Goal: Entertainment & Leisure: Browse casually

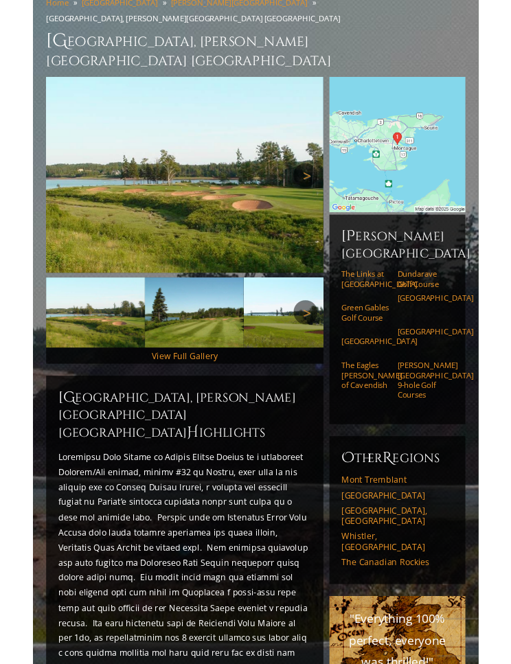
scroll to position [164, 0]
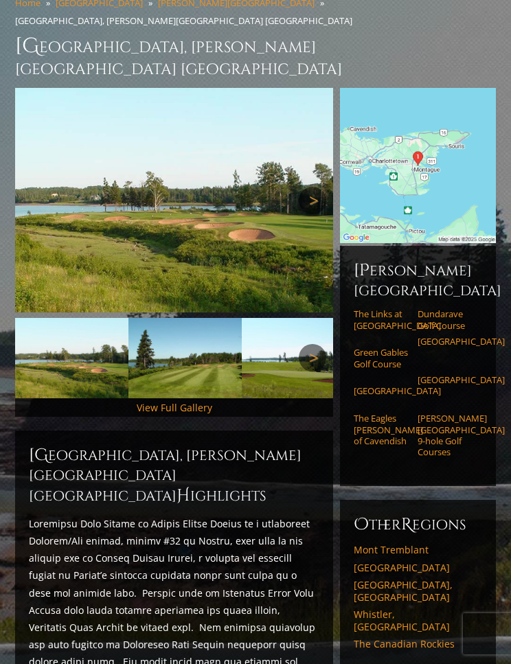
click at [208, 401] on link "View Full Gallery" at bounding box center [175, 407] width 76 height 13
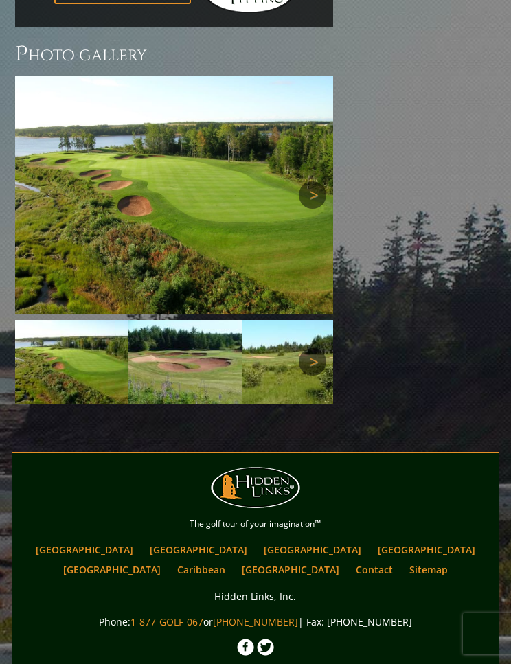
scroll to position [1066, 0]
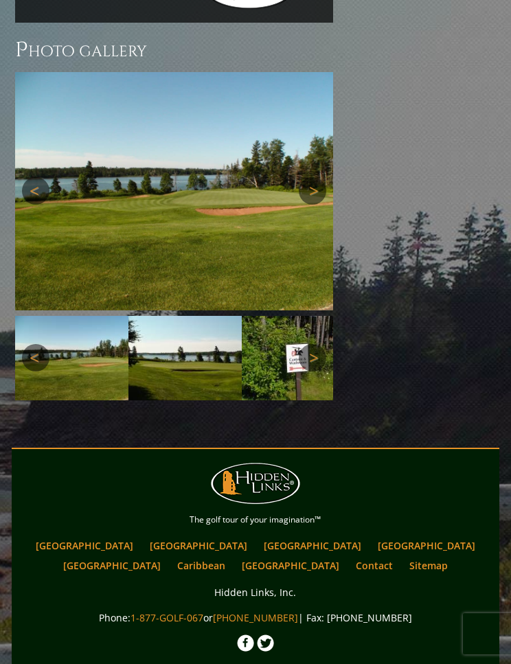
click at [327, 114] on img at bounding box center [174, 191] width 318 height 238
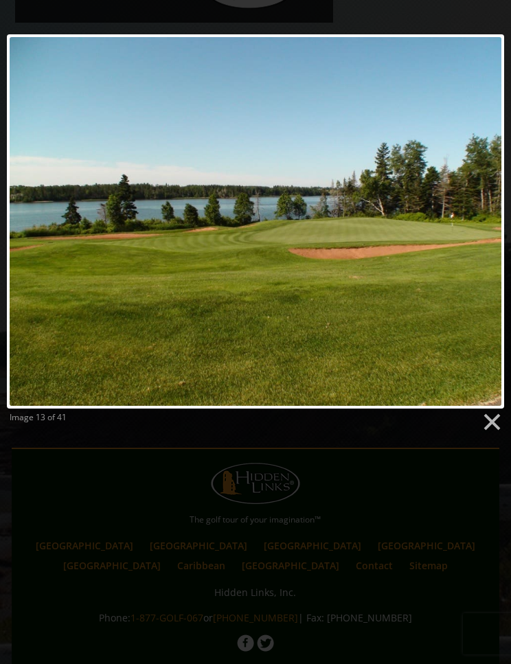
click at [500, 418] on link at bounding box center [491, 422] width 21 height 21
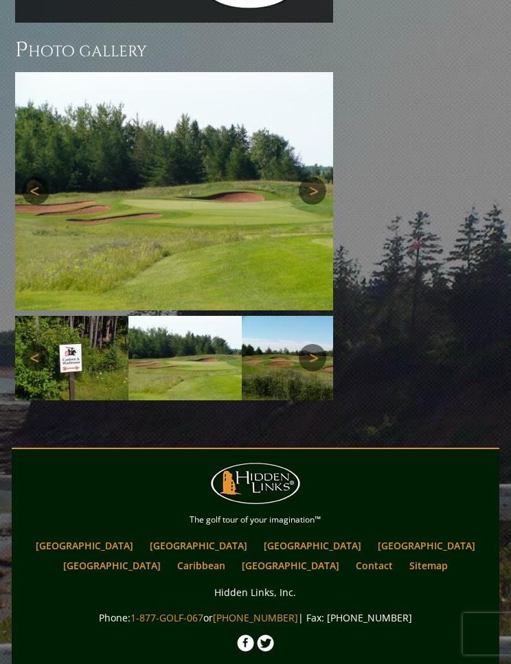
click at [323, 107] on img at bounding box center [174, 191] width 318 height 238
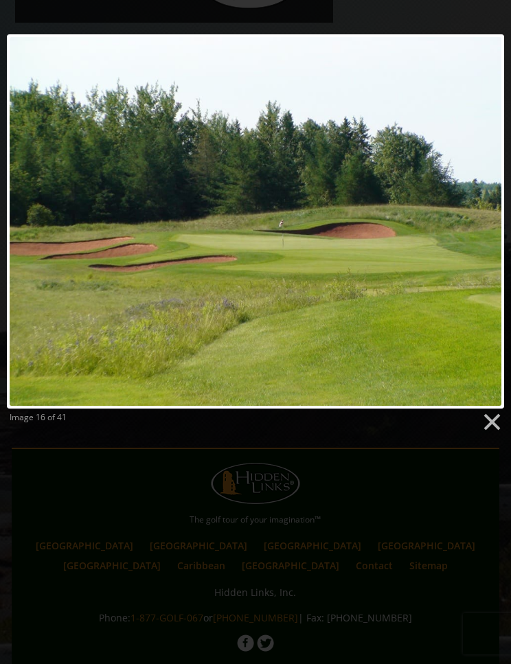
click at [496, 219] on link at bounding box center [345, 221] width 318 height 374
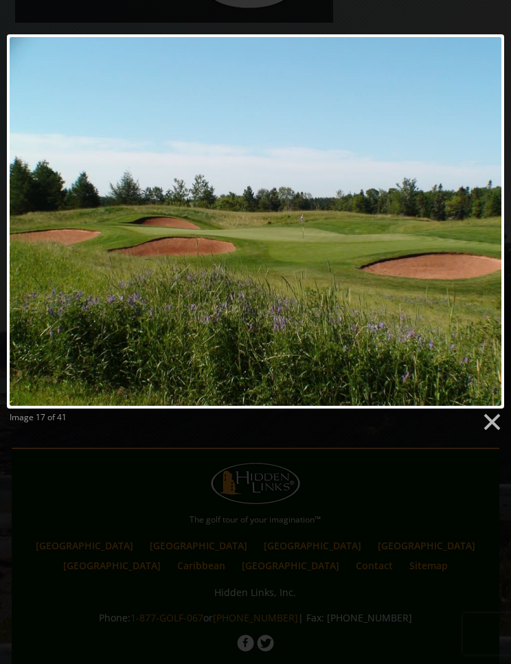
click at [481, 214] on link at bounding box center [345, 221] width 318 height 374
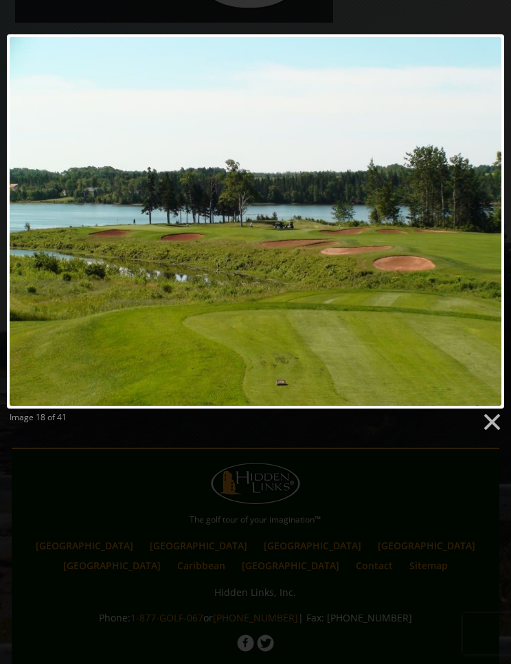
click at [479, 208] on link at bounding box center [345, 221] width 318 height 374
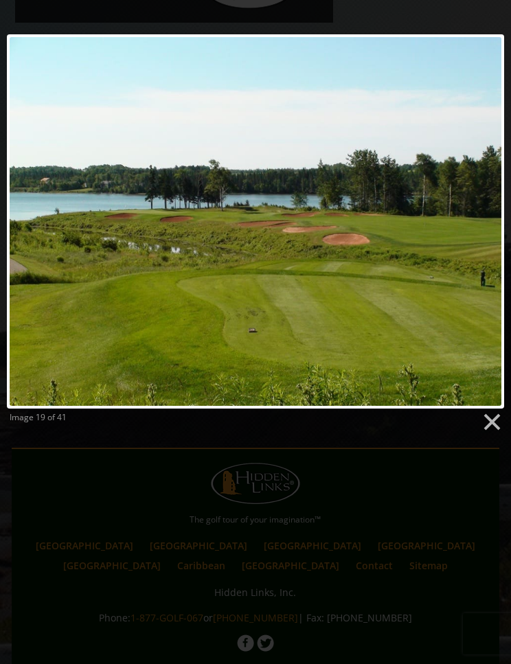
click at [476, 210] on link at bounding box center [345, 221] width 318 height 374
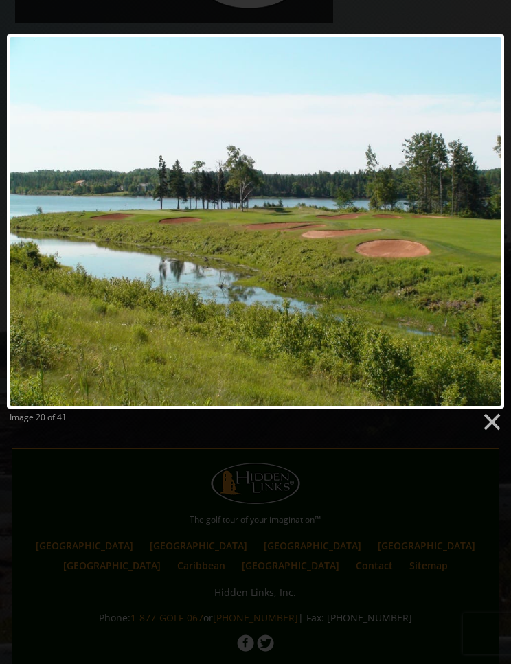
click at [480, 205] on link at bounding box center [345, 221] width 318 height 374
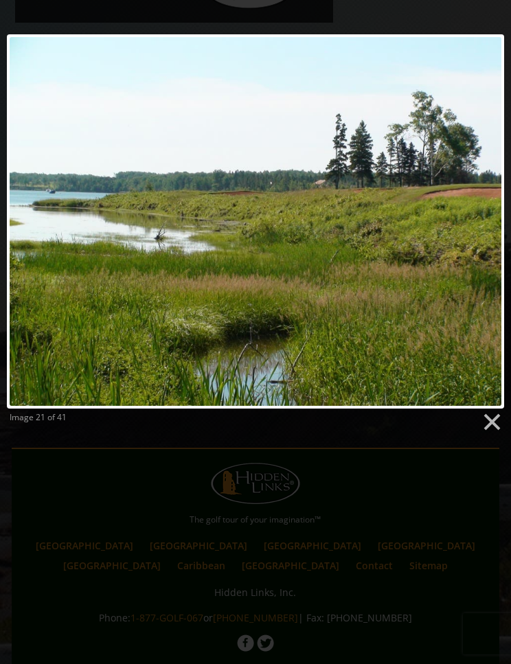
click at [479, 209] on link at bounding box center [345, 221] width 318 height 374
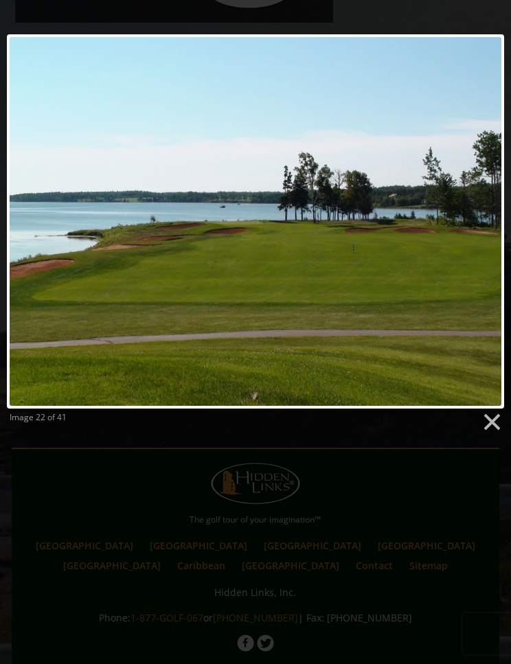
click at [494, 208] on link at bounding box center [345, 221] width 318 height 374
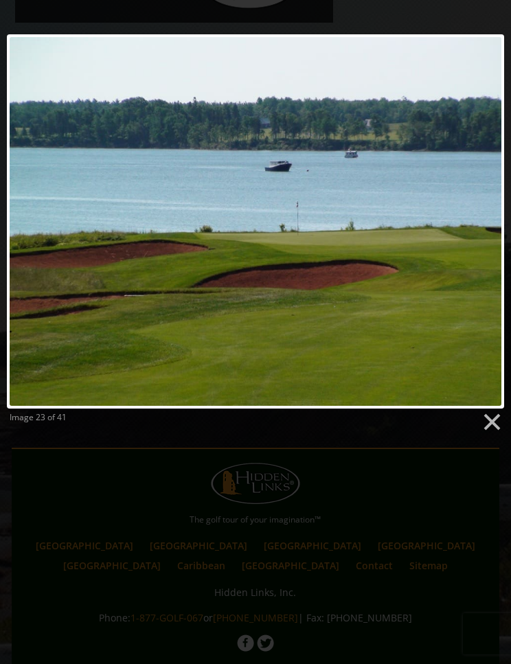
click at [483, 219] on link at bounding box center [345, 221] width 318 height 374
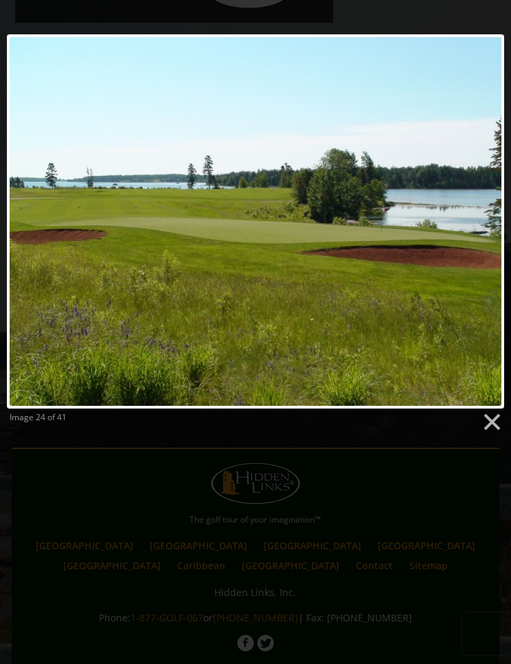
click at [484, 213] on link at bounding box center [345, 221] width 318 height 374
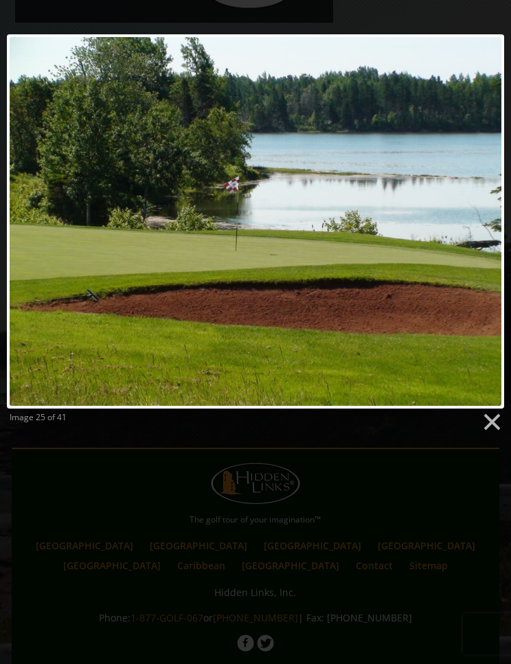
click at [484, 215] on link at bounding box center [345, 221] width 318 height 374
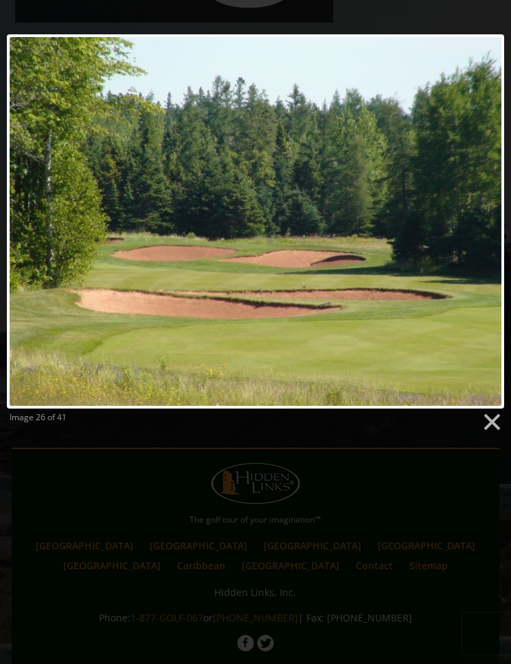
click at [483, 219] on link at bounding box center [345, 221] width 318 height 374
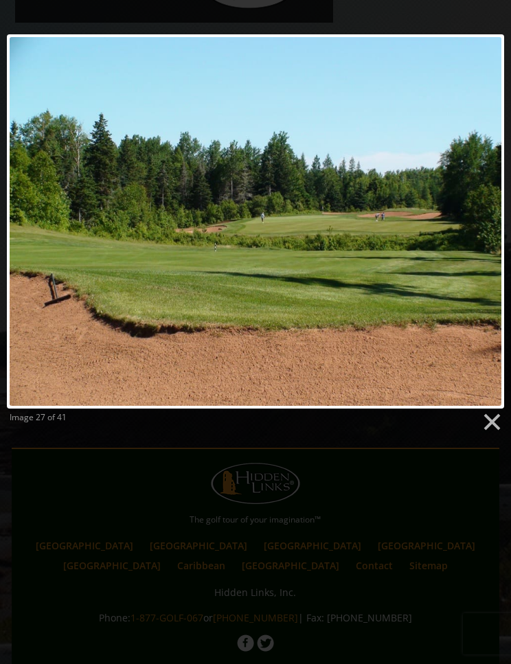
click at [465, 208] on link at bounding box center [345, 221] width 318 height 374
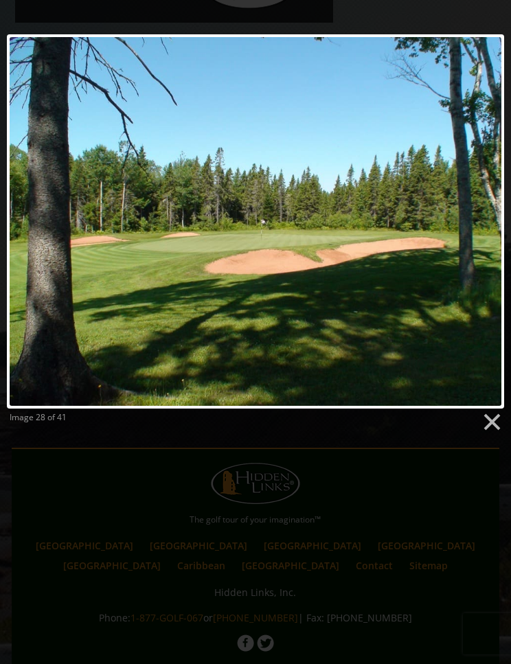
click at [484, 215] on link at bounding box center [345, 221] width 318 height 374
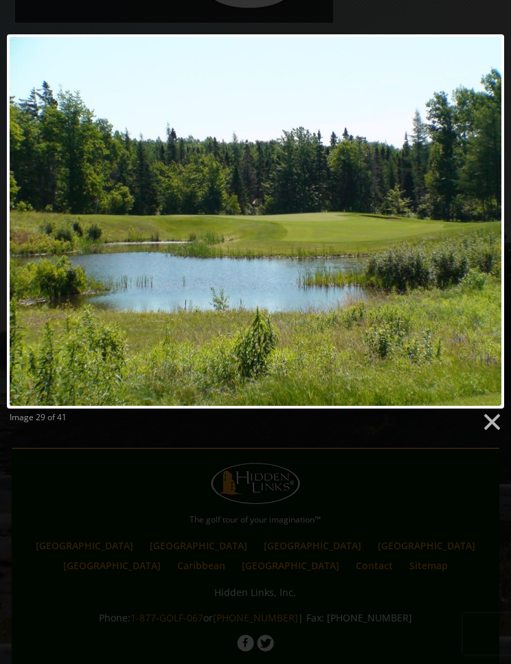
click at [483, 226] on link at bounding box center [345, 221] width 318 height 374
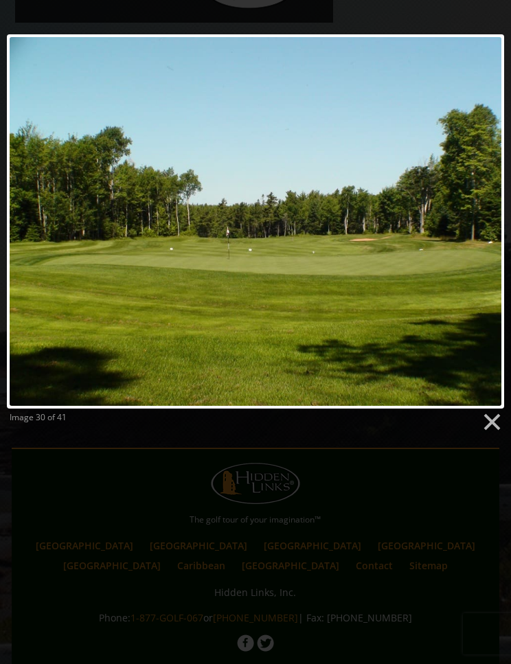
click at [476, 209] on link at bounding box center [345, 221] width 318 height 374
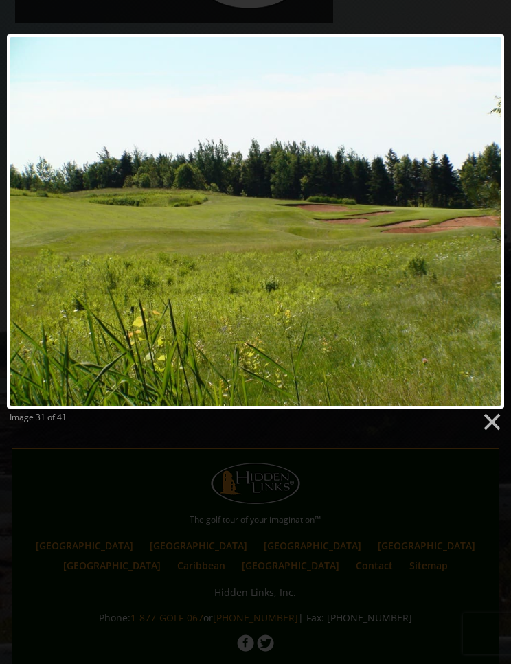
click at [481, 213] on link at bounding box center [345, 221] width 318 height 374
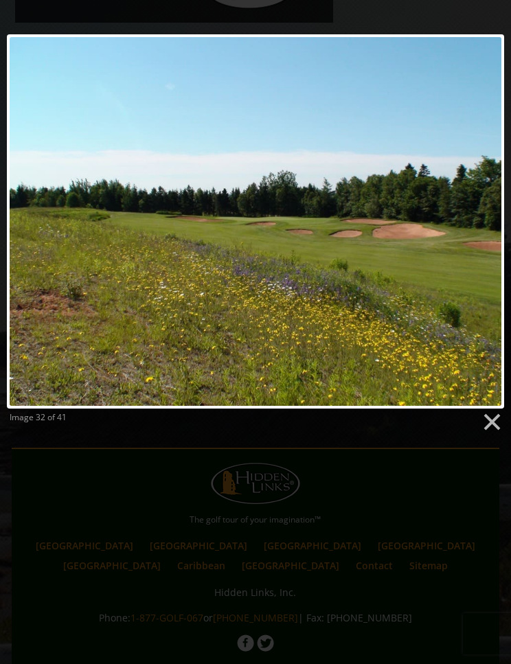
click at [484, 209] on link at bounding box center [345, 221] width 318 height 374
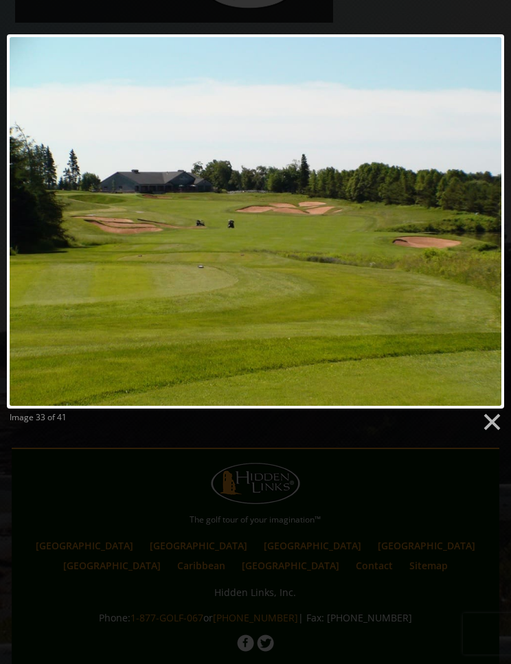
click at [485, 209] on link at bounding box center [345, 221] width 318 height 374
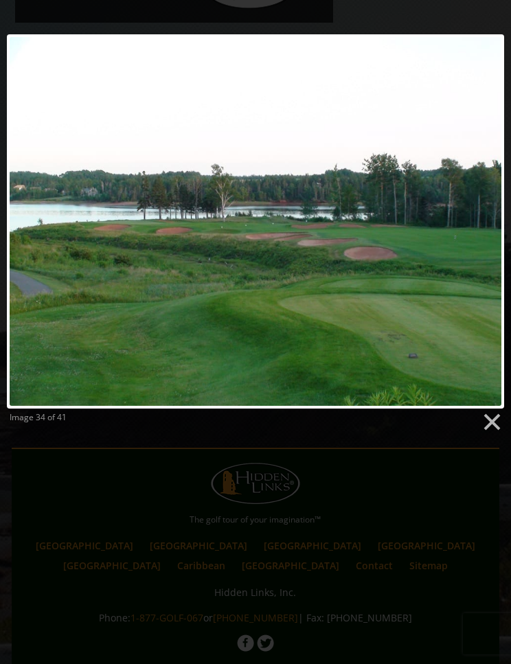
click at [484, 209] on link at bounding box center [345, 221] width 318 height 374
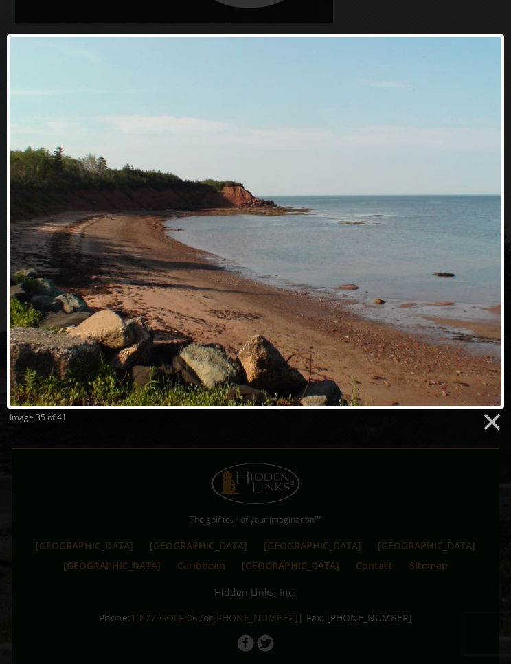
click at [479, 214] on link at bounding box center [345, 221] width 318 height 374
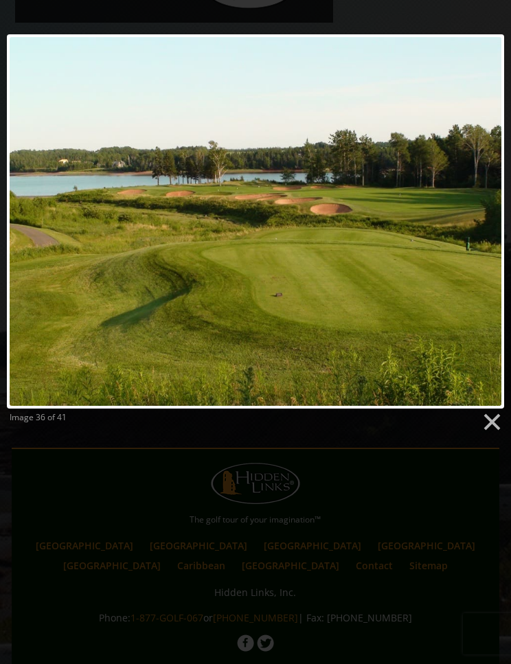
click at [481, 211] on link at bounding box center [345, 221] width 318 height 374
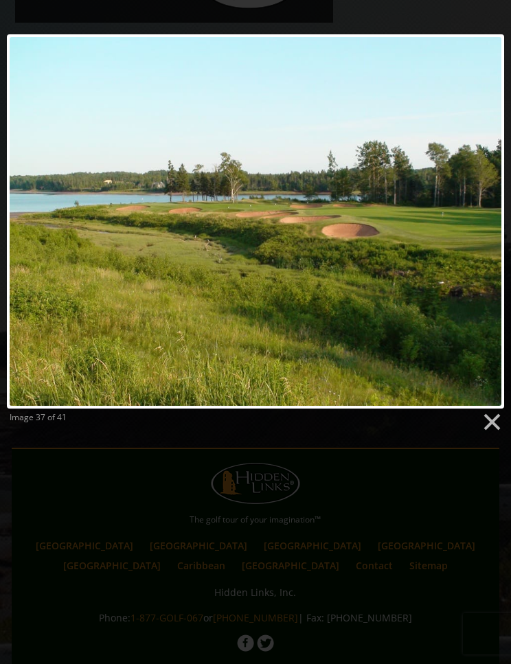
click at [479, 215] on link at bounding box center [345, 221] width 318 height 374
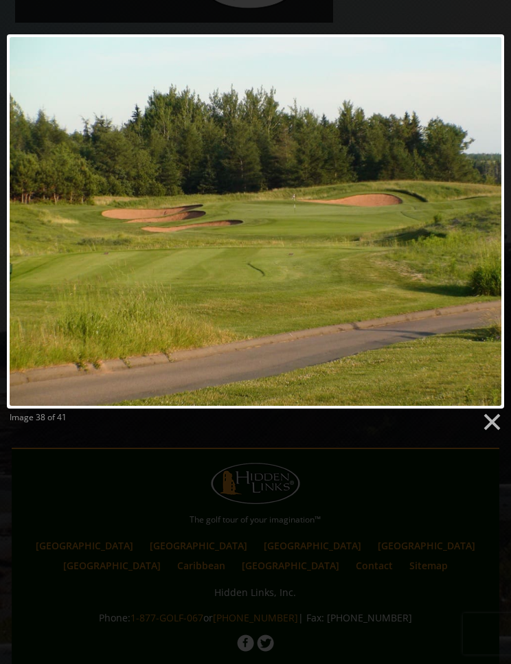
click at [483, 206] on link at bounding box center [345, 221] width 318 height 374
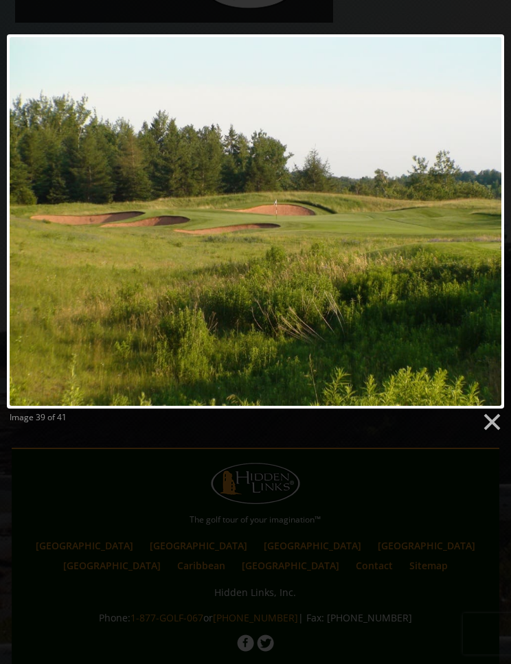
click at [481, 220] on link at bounding box center [345, 221] width 318 height 374
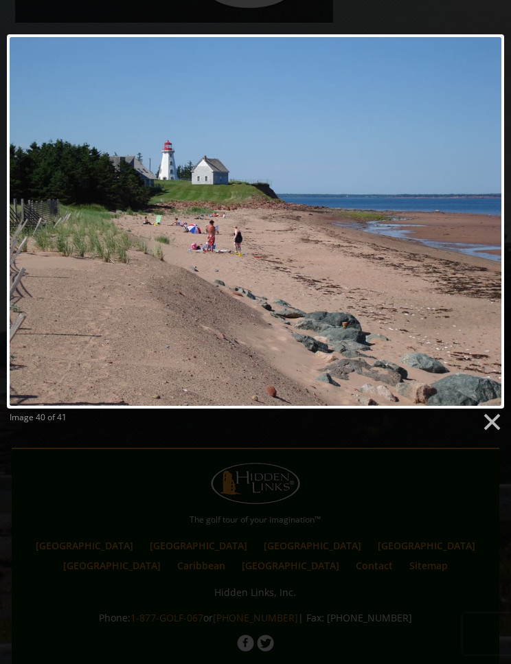
click at [484, 218] on link at bounding box center [345, 221] width 318 height 374
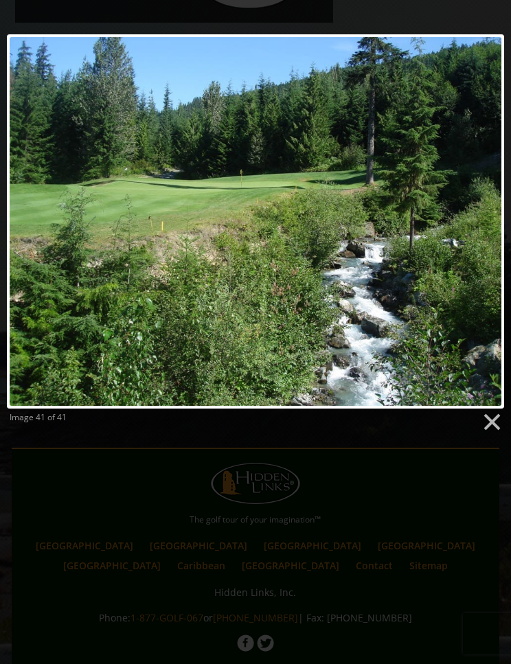
click at [499, 418] on link at bounding box center [491, 422] width 21 height 21
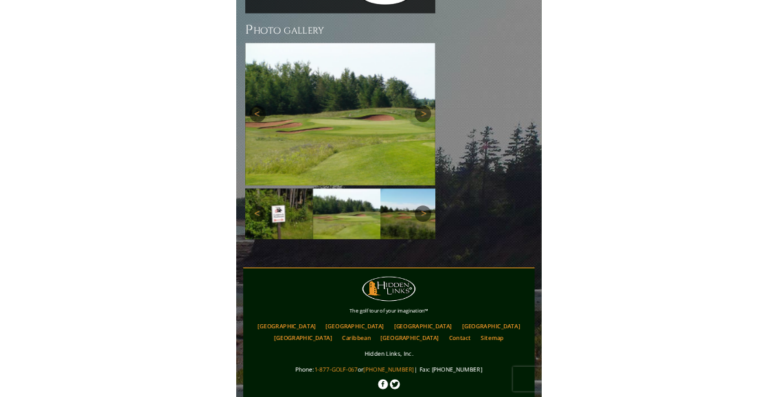
scroll to position [931, 0]
